Goal: Information Seeking & Learning: Learn about a topic

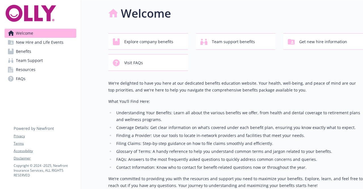
scroll to position [3, 0]
click at [145, 42] on span "Explore company benefits" at bounding box center [148, 41] width 49 height 11
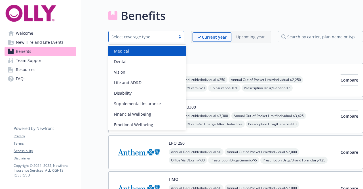
click at [162, 37] on div "Select coverage type" at bounding box center [141, 37] width 61 height 6
click at [145, 53] on div "Medical" at bounding box center [147, 51] width 71 height 6
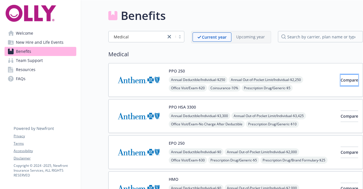
click at [340, 79] on span "Compare" at bounding box center [349, 79] width 18 height 5
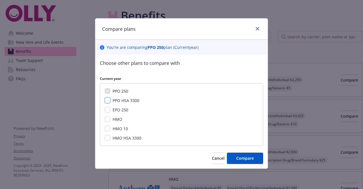
click at [107, 100] on input "PPO HSA 3300" at bounding box center [108, 100] width 6 height 6
checkbox input "true"
click at [107, 110] on input "EPO 250" at bounding box center [108, 110] width 6 height 6
checkbox input "true"
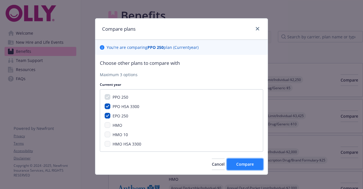
click at [246, 164] on span "Compare" at bounding box center [245, 163] width 18 height 5
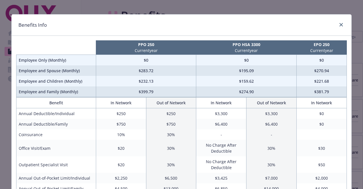
scroll to position [4, 0]
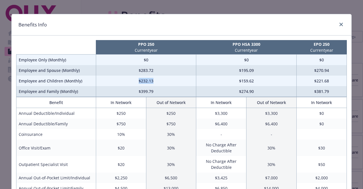
drag, startPoint x: 153, startPoint y: 82, endPoint x: 133, endPoint y: 80, distance: 20.2
click at [133, 80] on td "$232.13" at bounding box center [146, 80] width 100 height 10
click at [154, 70] on td "$283.72" at bounding box center [146, 70] width 100 height 10
click at [144, 83] on td "$232.13" at bounding box center [146, 80] width 100 height 10
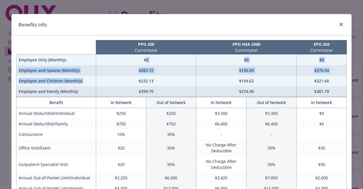
drag, startPoint x: 136, startPoint y: 80, endPoint x: 144, endPoint y: 59, distance: 23.2
click at [144, 59] on tbody "Employee Only (Monthly) $0 $0 $0 Employee and Spouse (Monthly) $283.72 $195.09 …" at bounding box center [181, 75] width 330 height 42
click at [144, 59] on td "$0" at bounding box center [146, 59] width 100 height 11
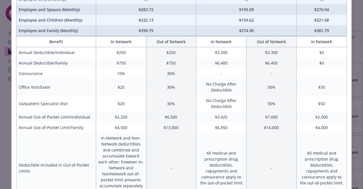
scroll to position [65, 0]
click at [192, 132] on td "$13,000" at bounding box center [171, 127] width 50 height 10
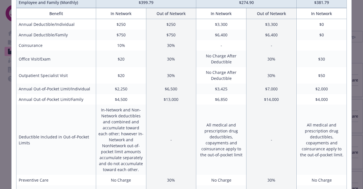
scroll to position [0, 0]
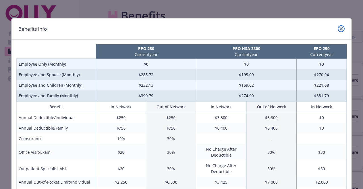
click at [339, 27] on icon "close" at bounding box center [340, 28] width 3 height 3
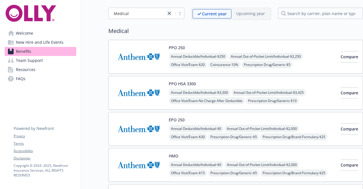
click at [142, 86] on img at bounding box center [138, 93] width 51 height 24
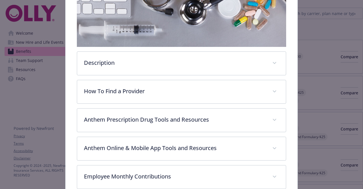
scroll to position [114, 0]
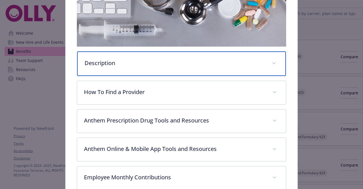
click at [140, 67] on div "Description" at bounding box center [181, 63] width 208 height 24
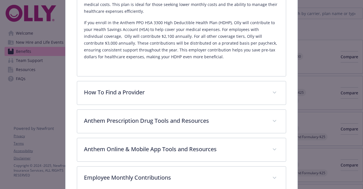
scroll to position [232, 0]
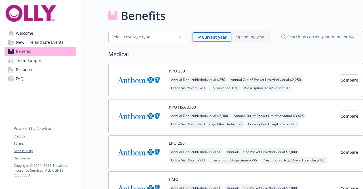
click at [32, 62] on span "Team Support" at bounding box center [29, 60] width 27 height 9
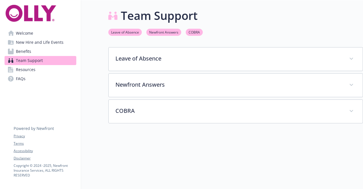
click at [31, 42] on span "New Hire and Life Events" at bounding box center [40, 42] width 48 height 9
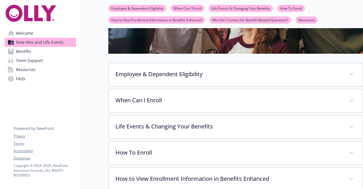
scroll to position [111, 0]
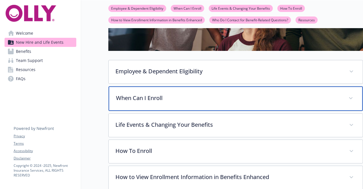
click at [127, 90] on div "When Can I Enroll" at bounding box center [236, 98] width 254 height 24
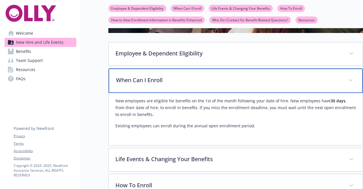
scroll to position [130, 0]
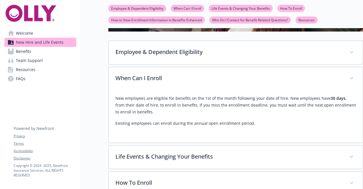
click at [89, 104] on div "New Hire and Life Events Employee & Dependent Eligibility When Can I Enroll Lif…" at bounding box center [222, 105] width 282 height 471
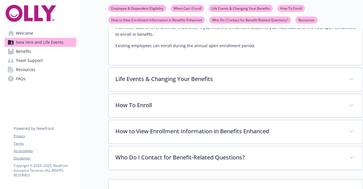
scroll to position [213, 0]
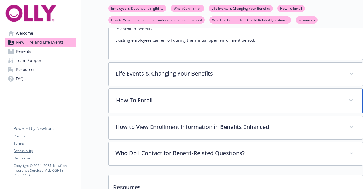
click at [138, 103] on div "How To Enroll" at bounding box center [236, 100] width 254 height 24
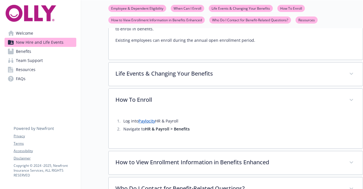
click at [146, 120] on link "Paylocity" at bounding box center [146, 120] width 17 height 5
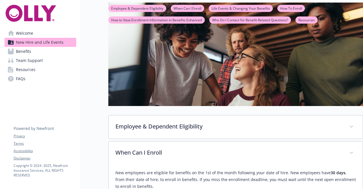
scroll to position [0, 0]
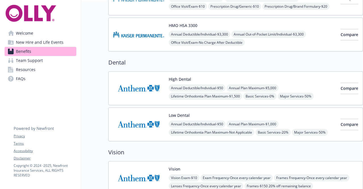
scroll to position [225, 0]
click at [138, 85] on img at bounding box center [138, 88] width 51 height 24
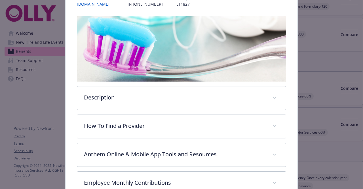
scroll to position [80, 0]
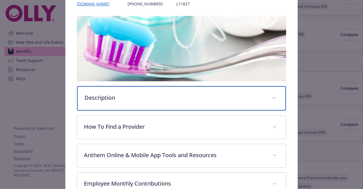
click at [134, 96] on p "Description" at bounding box center [174, 97] width 180 height 9
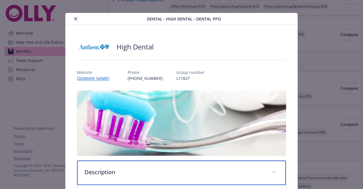
scroll to position [0, 0]
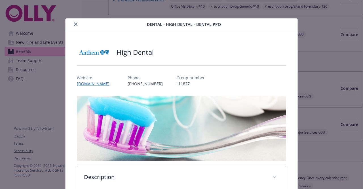
click at [76, 22] on icon "close" at bounding box center [75, 23] width 3 height 3
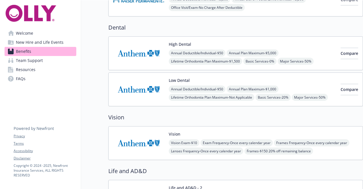
scroll to position [261, 0]
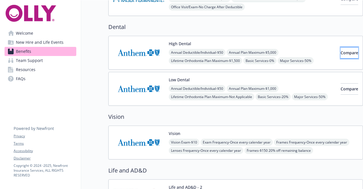
click at [340, 50] on span "Compare" at bounding box center [349, 52] width 18 height 5
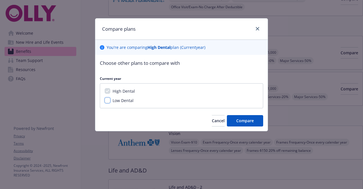
click at [108, 101] on input "Low Dental" at bounding box center [108, 100] width 6 height 6
checkbox input "true"
click at [243, 122] on span "Compare" at bounding box center [245, 120] width 18 height 5
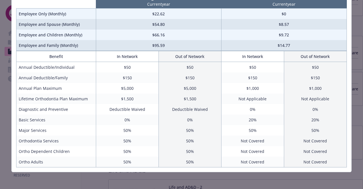
scroll to position [51, 0]
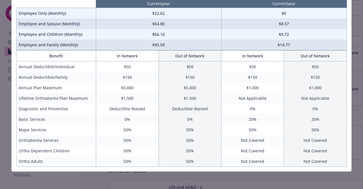
click at [147, 139] on td "50%" at bounding box center [127, 140] width 63 height 10
click at [125, 139] on td "50%" at bounding box center [127, 140] width 63 height 10
click at [128, 161] on td "50%" at bounding box center [127, 161] width 63 height 11
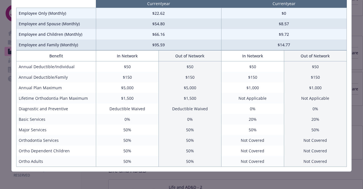
click at [128, 151] on td "50%" at bounding box center [127, 150] width 63 height 10
click at [141, 88] on td "$5,000" at bounding box center [127, 87] width 63 height 10
click at [127, 88] on td "$5,000" at bounding box center [127, 87] width 63 height 10
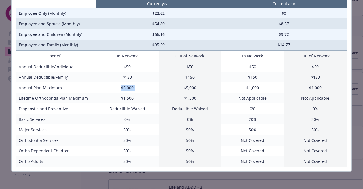
click at [127, 88] on td "$5,000" at bounding box center [127, 87] width 63 height 10
click at [125, 101] on td "$1,500" at bounding box center [127, 98] width 63 height 10
click at [127, 98] on td "$1,500" at bounding box center [127, 98] width 63 height 10
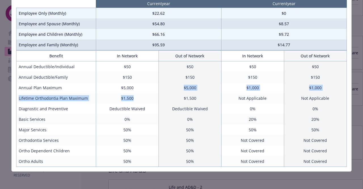
drag, startPoint x: 133, startPoint y: 87, endPoint x: 136, endPoint y: 100, distance: 13.1
click at [136, 100] on tbody "Annual Deductible/Individual $50 $50 $50 $50 Annual Deductible/Family $150 $150…" at bounding box center [181, 113] width 330 height 105
drag, startPoint x: 136, startPoint y: 100, endPoint x: 125, endPoint y: 99, distance: 10.8
click at [125, 99] on td "$1,500" at bounding box center [127, 98] width 63 height 10
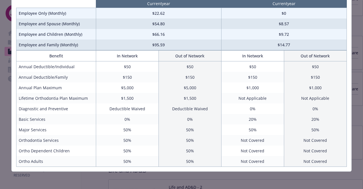
click at [103, 103] on td "Deductible Waived" at bounding box center [127, 108] width 63 height 10
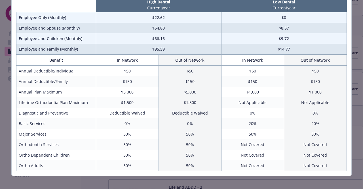
scroll to position [47, 0]
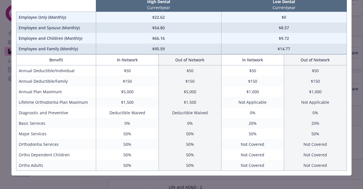
click at [131, 88] on td "$5,000" at bounding box center [127, 91] width 63 height 10
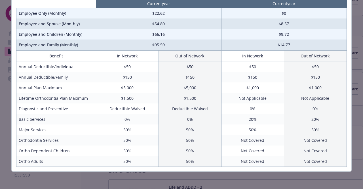
scroll to position [0, 0]
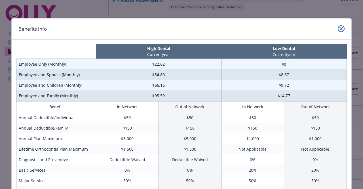
click at [339, 29] on icon "close" at bounding box center [340, 28] width 3 height 3
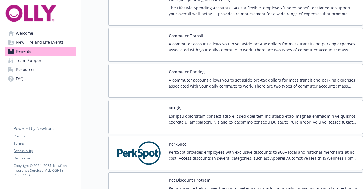
scroll to position [933, 0]
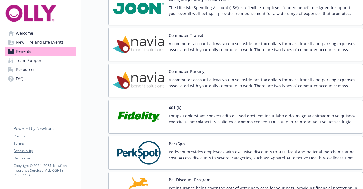
click at [135, 113] on img at bounding box center [138, 116] width 51 height 24
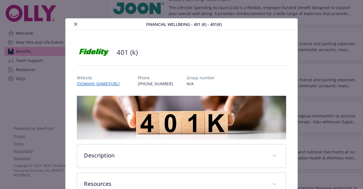
scroll to position [38, 0]
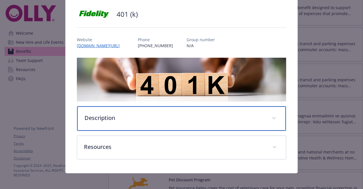
click at [109, 119] on p "Description" at bounding box center [174, 117] width 180 height 9
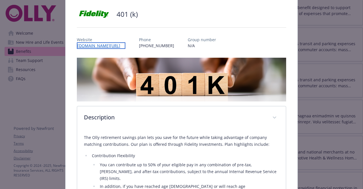
click at [108, 43] on link "[DOMAIN_NAME][URL]" at bounding box center [101, 45] width 48 height 7
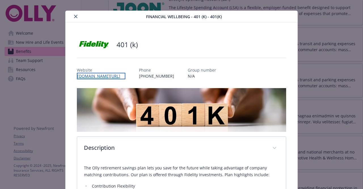
scroll to position [0, 0]
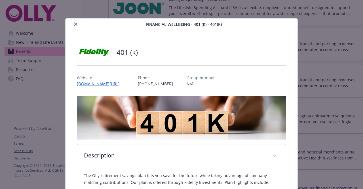
click at [75, 23] on icon "close" at bounding box center [75, 23] width 3 height 3
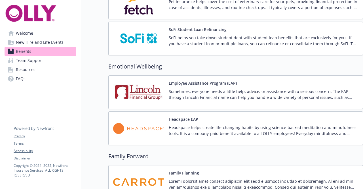
scroll to position [1167, 0]
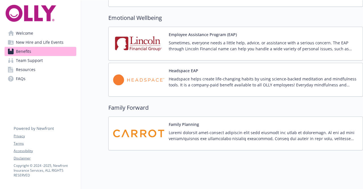
click at [131, 124] on img at bounding box center [138, 133] width 51 height 24
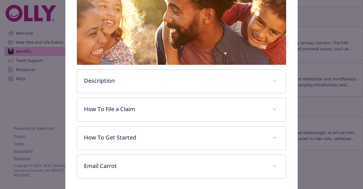
scroll to position [118, 0]
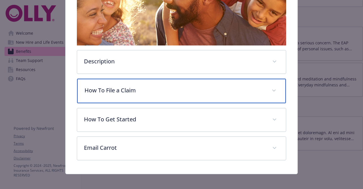
click at [131, 91] on p "How To File a Claim" at bounding box center [174, 90] width 180 height 9
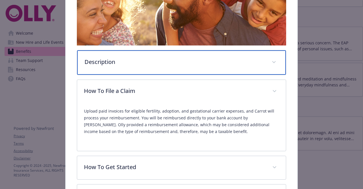
click at [125, 64] on p "Description" at bounding box center [174, 62] width 180 height 9
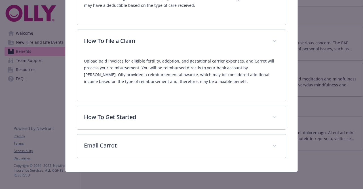
scroll to position [328, 0]
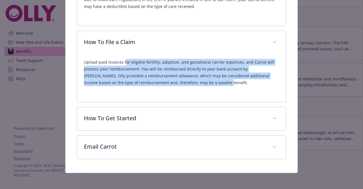
drag, startPoint x: 124, startPoint y: 61, endPoint x: 187, endPoint y: 82, distance: 66.7
click at [187, 82] on p "Upload paid invoices for eligible fertility, adoption, and gestational carrier …" at bounding box center [181, 72] width 195 height 27
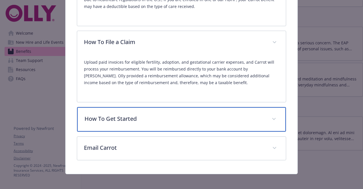
click at [130, 118] on p "How To Get Started" at bounding box center [174, 118] width 180 height 9
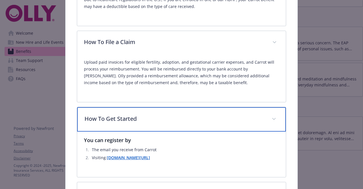
click at [130, 118] on p "How To Get Started" at bounding box center [174, 118] width 180 height 9
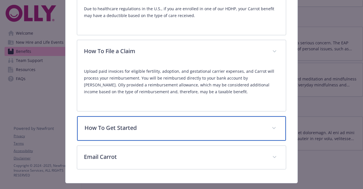
scroll to position [329, 0]
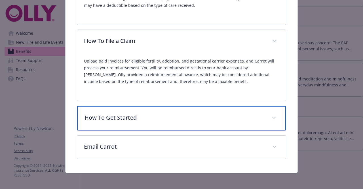
click at [115, 117] on p "How To Get Started" at bounding box center [174, 117] width 180 height 9
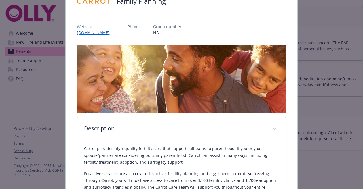
scroll to position [0, 0]
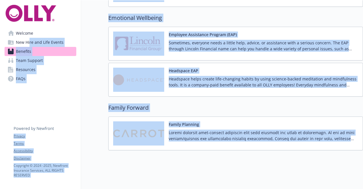
click at [65, 72] on link "Resources" at bounding box center [41, 69] width 72 height 9
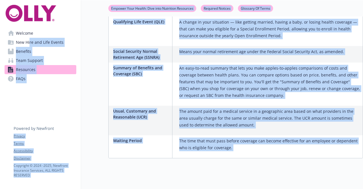
click at [37, 41] on span "New Hire and Life Events" at bounding box center [40, 42] width 48 height 9
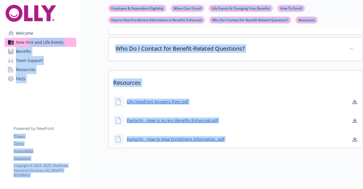
scroll to position [267, 0]
click at [22, 34] on span "Welcome" at bounding box center [24, 33] width 17 height 9
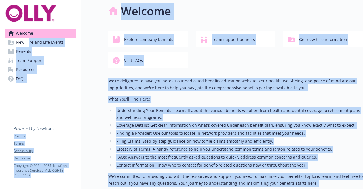
scroll to position [70, 0]
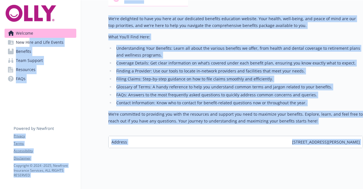
click at [65, 93] on div "Welcome New Hire and Life Events Benefits Team Support Resources FAQs Privacy T…" at bounding box center [40, 47] width 81 height 94
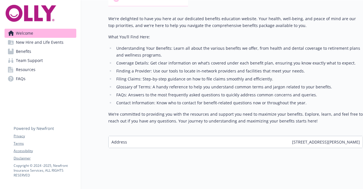
click at [31, 52] on link "Benefits" at bounding box center [41, 51] width 72 height 9
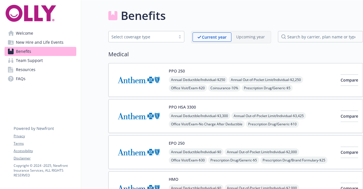
click at [29, 31] on span "Welcome" at bounding box center [24, 33] width 17 height 9
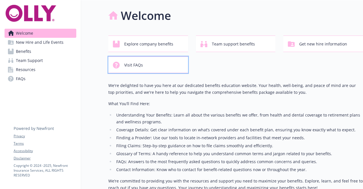
click at [142, 69] on span "Visit FAQs" at bounding box center [133, 65] width 19 height 11
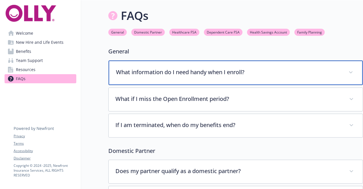
click at [155, 71] on p "What information do I need handy when I enroll?" at bounding box center [229, 72] width 226 height 9
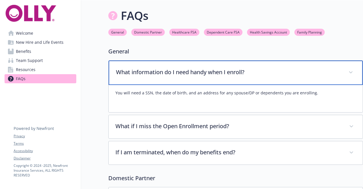
click at [155, 71] on p "What information do I need handy when I enroll?" at bounding box center [229, 72] width 226 height 9
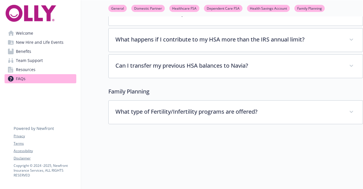
scroll to position [1111, 0]
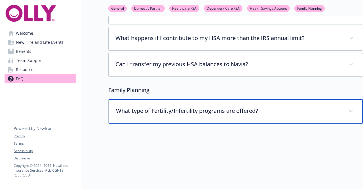
click at [155, 99] on div "What type of Fertility/Infertility programs are offered?" at bounding box center [236, 111] width 254 height 24
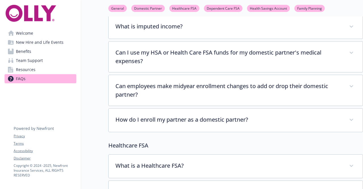
scroll to position [166, 0]
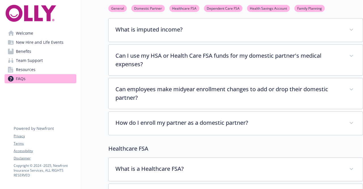
click at [31, 35] on span "Welcome" at bounding box center [24, 33] width 17 height 9
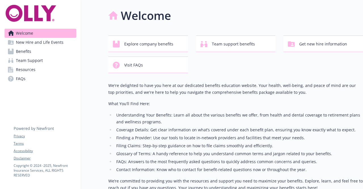
click at [27, 12] on img at bounding box center [31, 13] width 52 height 17
